Goal: Task Accomplishment & Management: Manage account settings

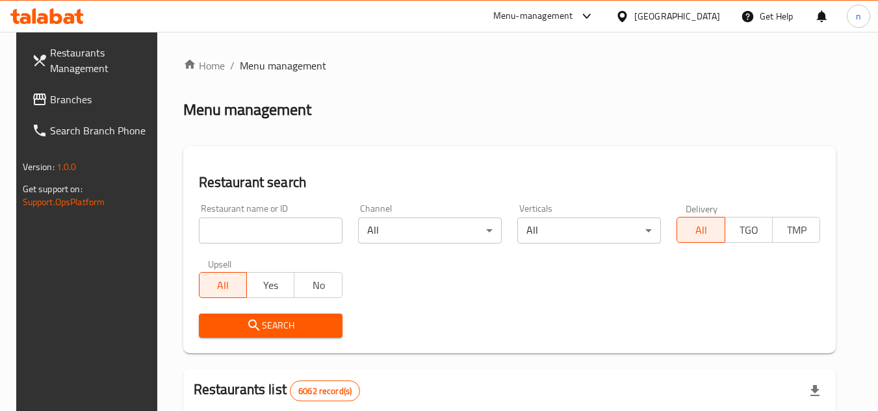
click at [573, 16] on div "Menu-management" at bounding box center [533, 16] width 80 height 16
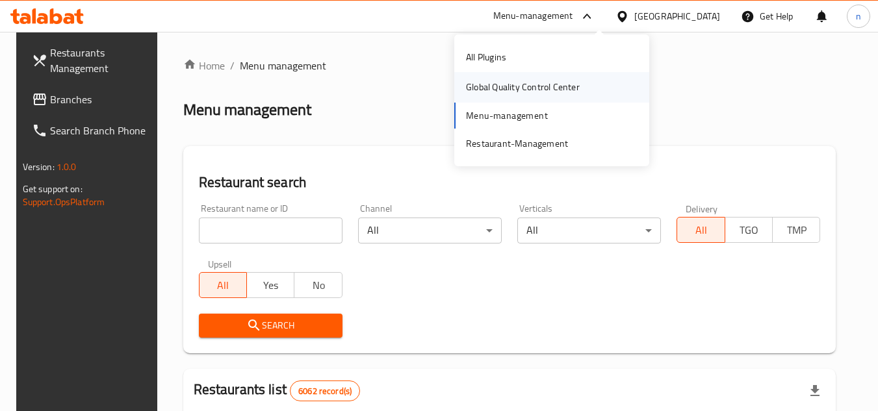
click at [509, 88] on div "Global Quality Control Center" at bounding box center [523, 87] width 114 height 14
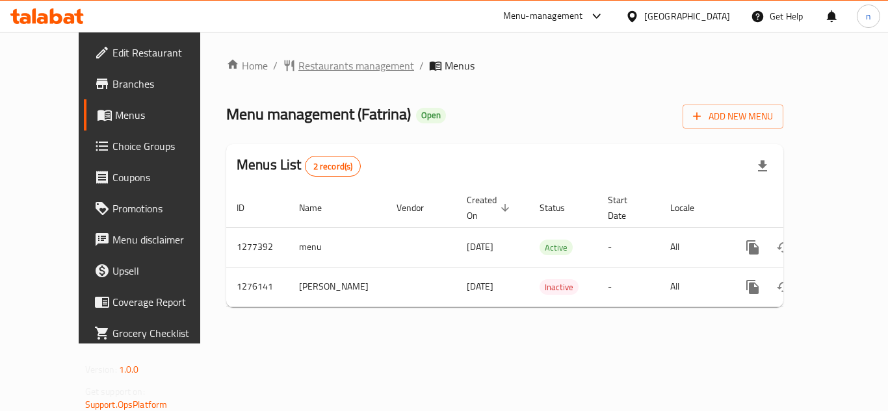
click at [298, 68] on span "Restaurants management" at bounding box center [356, 66] width 116 height 16
click at [112, 51] on span "Edit Restaurant" at bounding box center [164, 53] width 104 height 16
